Goal: Information Seeking & Learning: Compare options

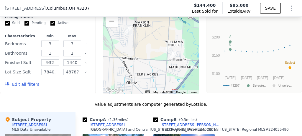
scroll to position [528, 0]
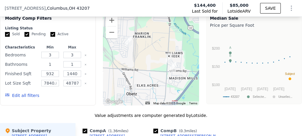
drag, startPoint x: 52, startPoint y: 66, endPoint x: 44, endPoint y: 65, distance: 8.6
click at [44, 65] on input "1" at bounding box center [50, 64] width 18 height 6
drag, startPoint x: 55, startPoint y: 66, endPoint x: 42, endPoint y: 64, distance: 13.5
click at [42, 64] on input "2" at bounding box center [50, 64] width 18 height 6
type input "3"
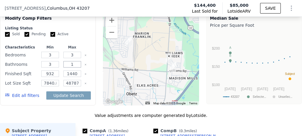
drag, startPoint x: 75, startPoint y: 66, endPoint x: 65, endPoint y: 66, distance: 9.1
click at [65, 66] on input "1" at bounding box center [72, 64] width 18 height 6
type input "3"
click at [52, 116] on div "Value adjustments are computer generated by Lotside ." at bounding box center [151, 116] width 302 height 6
click at [58, 96] on button "Update Search" at bounding box center [68, 96] width 44 height 8
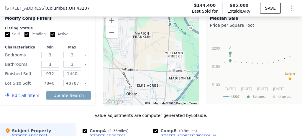
drag, startPoint x: 55, startPoint y: 87, endPoint x: 51, endPoint y: 85, distance: 4.4
click at [51, 85] on input "7840.8" at bounding box center [50, 83] width 18 height 6
type input "7840"
click at [64, 84] on input "48787.2" at bounding box center [72, 83] width 18 height 6
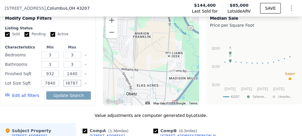
drag, startPoint x: 74, startPoint y: 85, endPoint x: 90, endPoint y: 85, distance: 16.5
click at [90, 85] on div "Modify Comp Filters Listing Status Sold Pending Active Characteristics Min Max …" at bounding box center [48, 58] width 96 height 94
type input "14870"
click at [74, 98] on button "Update Search" at bounding box center [68, 96] width 44 height 8
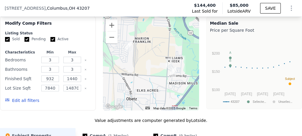
scroll to position [528, 0]
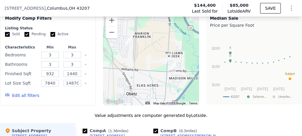
click at [31, 99] on button "Edit all filters" at bounding box center [22, 96] width 34 height 6
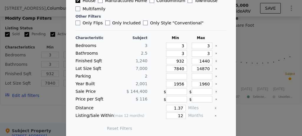
scroll to position [74, 0]
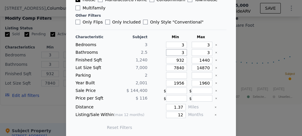
drag, startPoint x: 177, startPoint y: 52, endPoint x: 184, endPoint y: 54, distance: 7.6
click at [184, 54] on div "Bathrooms 2.5 3 3" at bounding box center [150, 53] width 151 height 6
type input "2"
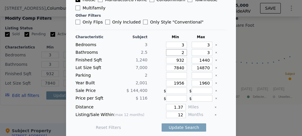
type input "2"
click at [230, 98] on main "Comparables search includes all MLS-listed standard sales Listing Status Sold P…" at bounding box center [151, 32] width 170 height 212
click at [185, 125] on button "Update Search" at bounding box center [183, 128] width 44 height 8
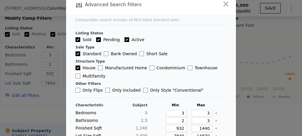
scroll to position [0, 0]
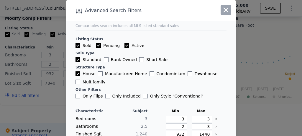
click at [225, 11] on icon "button" at bounding box center [226, 10] width 8 height 8
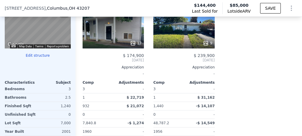
scroll to position [666, 0]
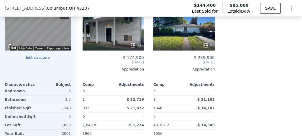
click at [43, 59] on button "Edit structure" at bounding box center [38, 57] width 66 height 5
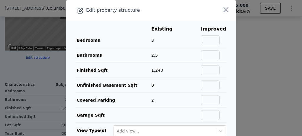
scroll to position [0, 0]
click at [213, 40] on input "text" at bounding box center [210, 41] width 19 height 10
type input "4"
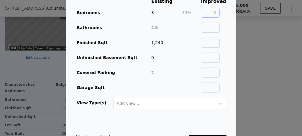
scroll to position [52, 0]
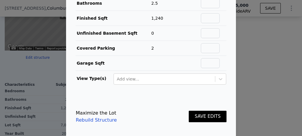
click at [207, 111] on button "SAVE EDITS" at bounding box center [208, 116] width 38 height 11
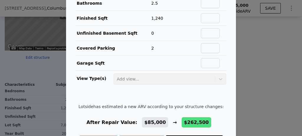
scroll to position [74, 0]
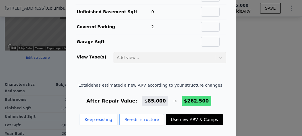
click at [195, 118] on button "Use new ARV & Comps" at bounding box center [194, 119] width 57 height 11
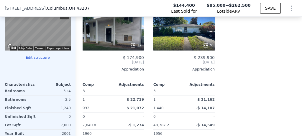
type input "1"
type input "7840.8"
type input "48787.2"
type input "$ 262,500"
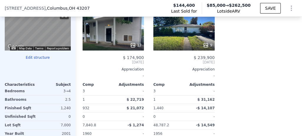
type input "$ 93,745"
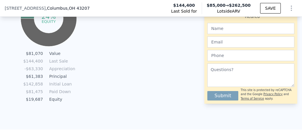
scroll to position [449, 0]
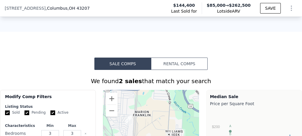
click at [175, 67] on button "Rental Comps" at bounding box center [179, 64] width 57 height 12
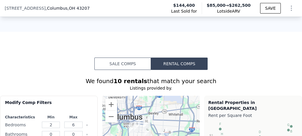
click at [135, 70] on button "Sale Comps" at bounding box center [122, 64] width 57 height 12
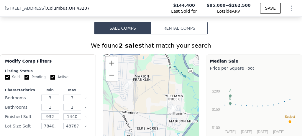
scroll to position [508, 0]
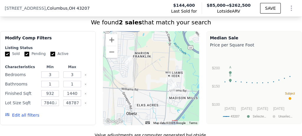
click at [76, 115] on div "Edit all filters" at bounding box center [48, 115] width 86 height 17
drag, startPoint x: 76, startPoint y: 87, endPoint x: 66, endPoint y: 86, distance: 10.1
click at [66, 86] on input "1" at bounding box center [72, 84] width 18 height 6
type input "3"
click at [87, 72] on div "Characteristics Min Max Bedrooms 3 3 Bathrooms 1 3 Finished Sqft 932 1440 Lot S…" at bounding box center [48, 94] width 86 height 59
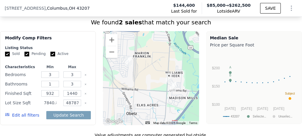
drag, startPoint x: 53, startPoint y: 105, endPoint x: 67, endPoint y: 108, distance: 14.3
click at [67, 107] on div "Lot Size Sqft 7840.8 48787.2" at bounding box center [48, 103] width 86 height 8
type input "7"
type input "3000"
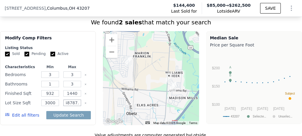
drag, startPoint x: 65, startPoint y: 105, endPoint x: 96, endPoint y: 105, distance: 30.6
click at [96, 105] on div "Modify Comp Filters Listing Status Sold Pending Active Characteristics Min Max …" at bounding box center [151, 78] width 302 height 94
type input "15000"
click at [77, 119] on button "Update Search" at bounding box center [68, 115] width 44 height 8
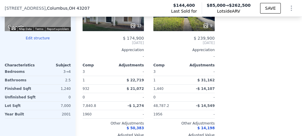
scroll to position [646, 0]
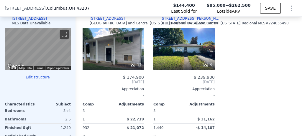
click at [39, 78] on button "Edit structure" at bounding box center [38, 77] width 66 height 5
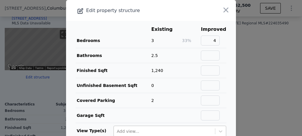
scroll to position [0, 0]
click at [223, 11] on icon "button" at bounding box center [225, 10] width 5 height 5
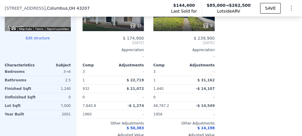
scroll to position [666, 0]
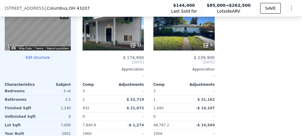
click at [117, 45] on div "17" at bounding box center [113, 45] width 56 height 6
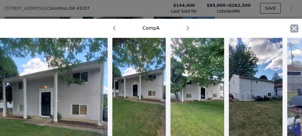
click at [291, 31] on icon "button" at bounding box center [294, 28] width 8 height 8
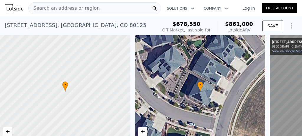
click at [77, 7] on span "Search an address or region" at bounding box center [64, 8] width 71 height 7
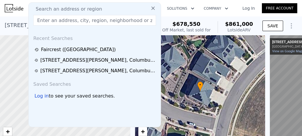
click at [47, 20] on input "text" at bounding box center [94, 20] width 123 height 11
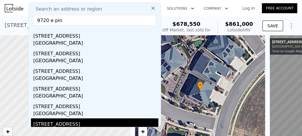
scroll to position [19, 0]
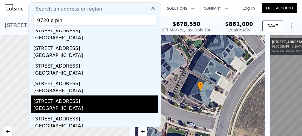
type input "9720 e pin"
click at [69, 105] on div "[GEOGRAPHIC_DATA]" at bounding box center [95, 109] width 125 height 8
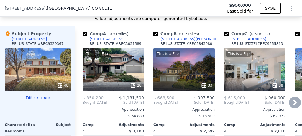
scroll to position [685, 0]
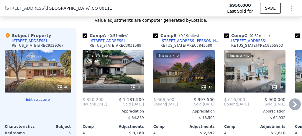
click at [264, 65] on div "This is a Flip 38" at bounding box center [254, 71] width 61 height 42
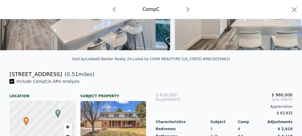
scroll to position [42, 0]
